Goal: Task Accomplishment & Management: Manage account settings

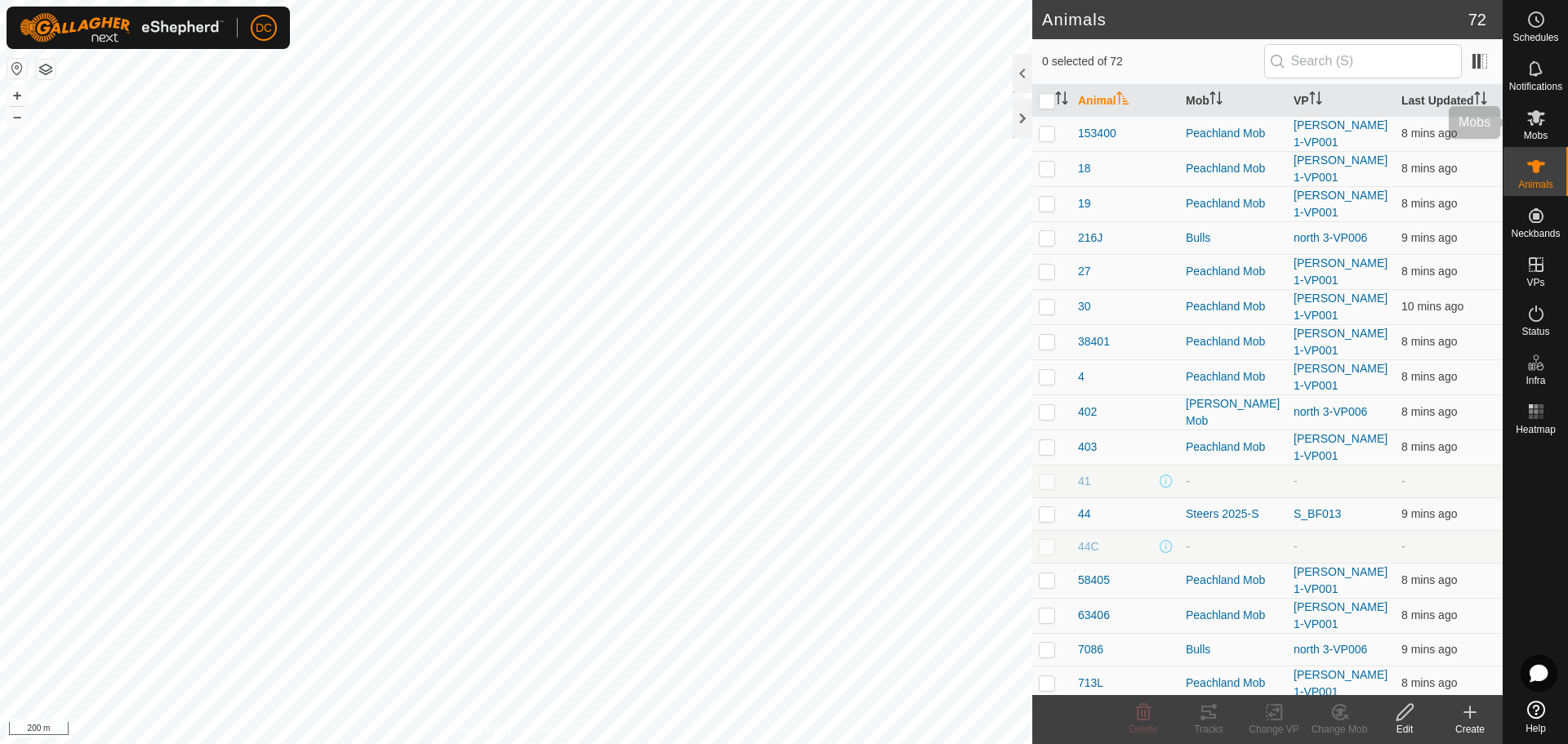
click at [1530, 124] on icon at bounding box center [1535, 117] width 20 height 20
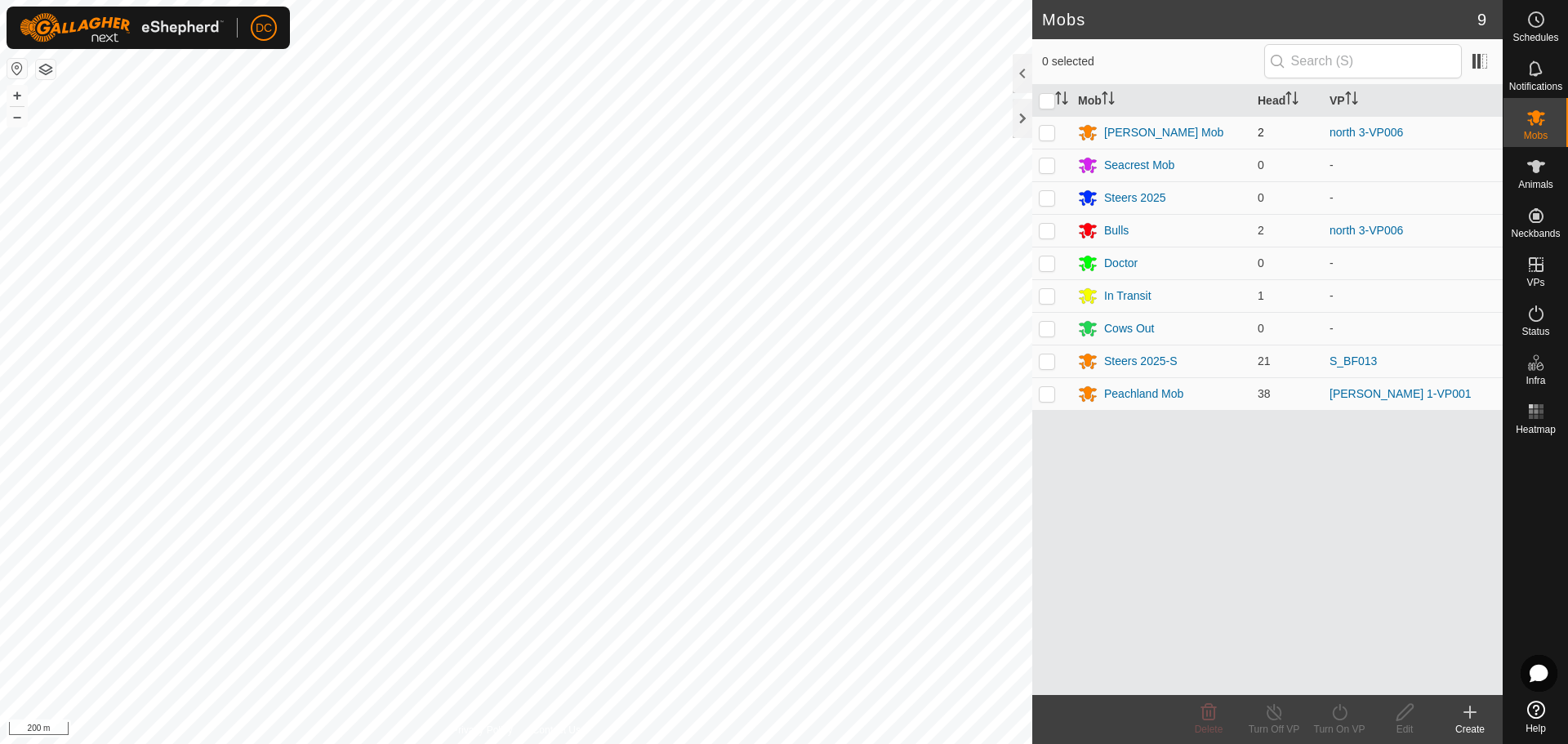
click at [1048, 130] on p-checkbox at bounding box center [1046, 132] width 16 height 13
checkbox input "true"
click at [1146, 132] on div "[PERSON_NAME] Mob" at bounding box center [1163, 133] width 119 height 17
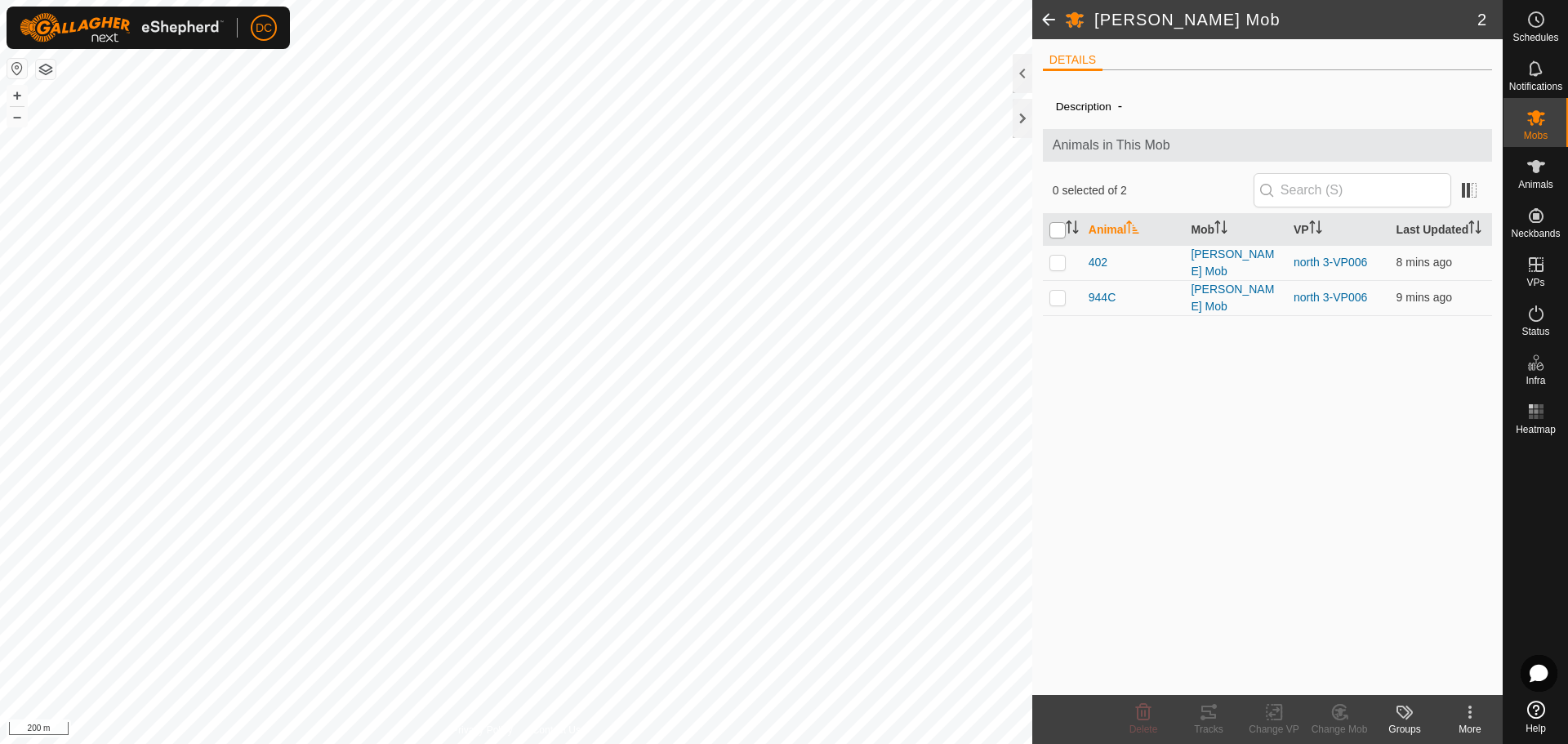
click at [1058, 228] on input "checkbox" at bounding box center [1057, 230] width 16 height 16
checkbox input "true"
click at [1208, 711] on icon at bounding box center [1208, 712] width 15 height 13
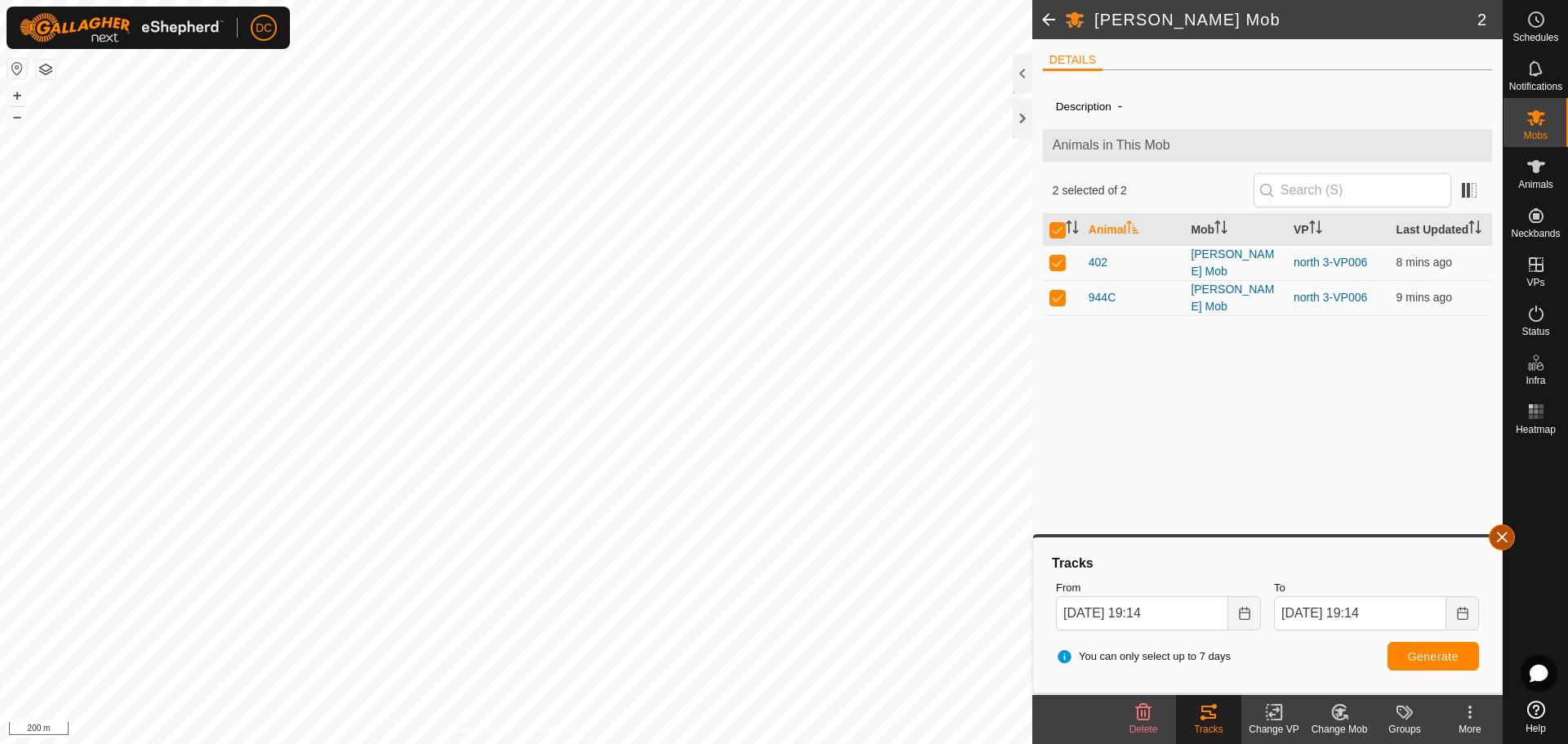
click at [1499, 534] on button "button" at bounding box center [1501, 538] width 26 height 26
